Goal: Information Seeking & Learning: Learn about a topic

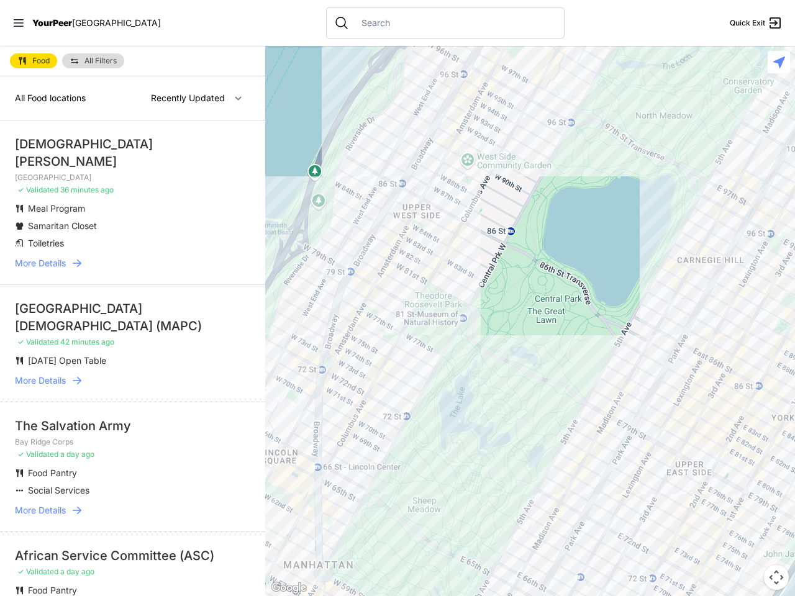
click at [19, 23] on icon at bounding box center [19, 22] width 10 height 7
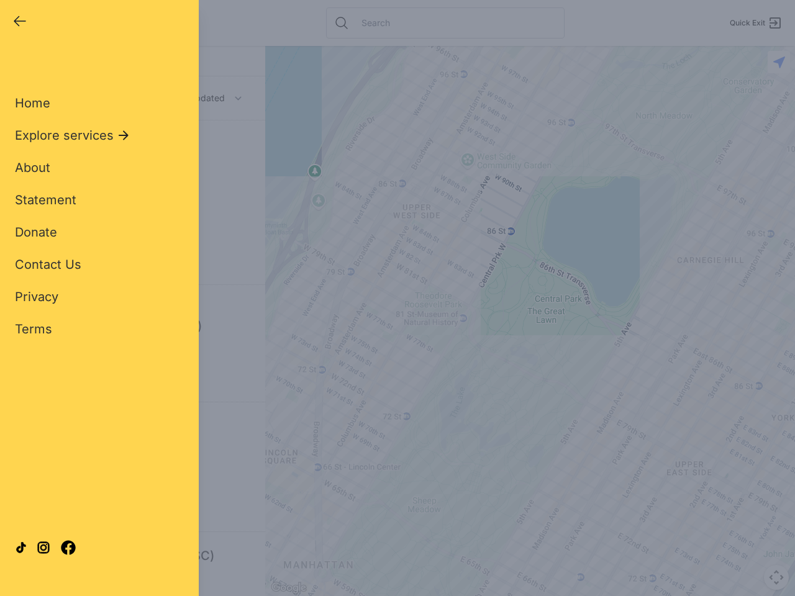
click at [530, 321] on div "Close panel YourPeer [GEOGRAPHIC_DATA] Quick Exit Single Adult Families Soup Ki…" at bounding box center [397, 298] width 795 height 596
click at [776, 577] on div "Close panel YourPeer [GEOGRAPHIC_DATA] Quick Exit Single Adult Families Soup Ki…" at bounding box center [397, 298] width 795 height 596
click at [779, 62] on div "Close panel YourPeer [GEOGRAPHIC_DATA] Quick Exit Single Adult Families Soup Ki…" at bounding box center [397, 298] width 795 height 596
